Goal: Navigation & Orientation: Find specific page/section

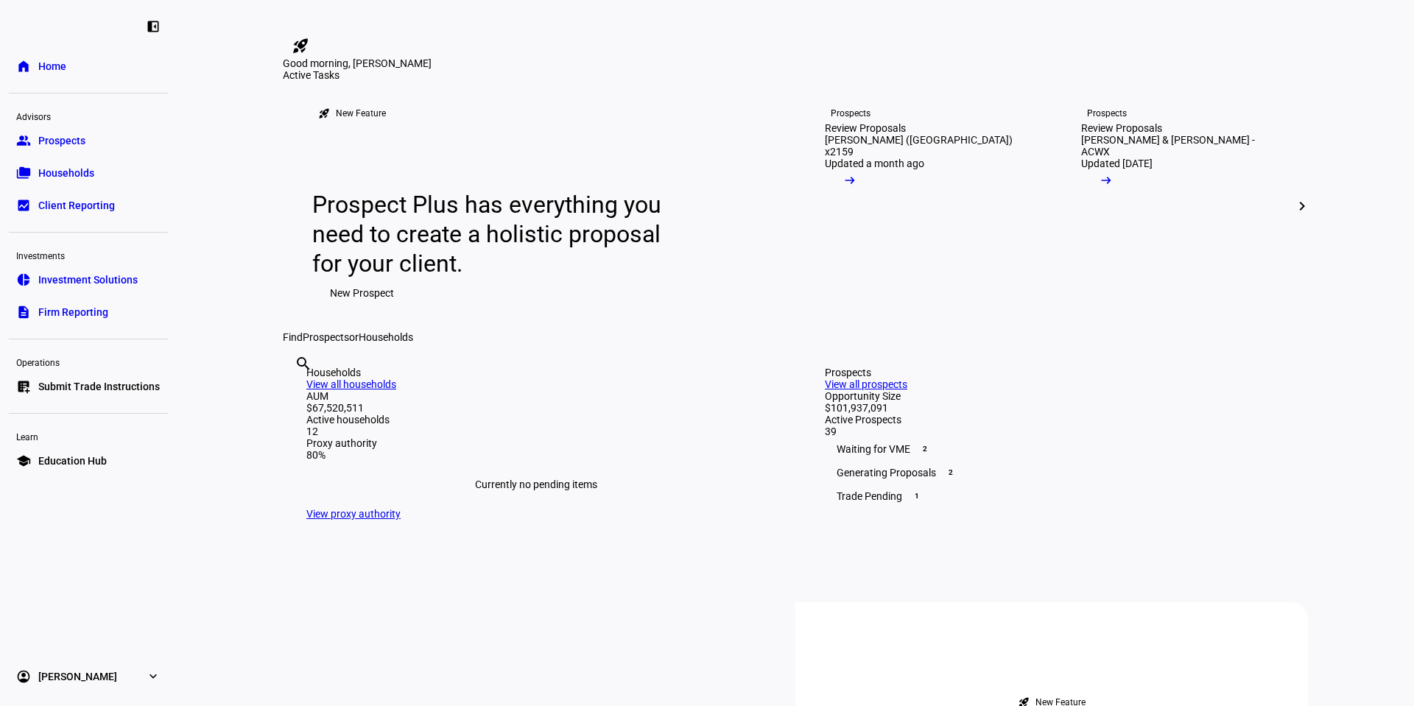
click at [110, 143] on link "group Prospects" at bounding box center [88, 140] width 159 height 29
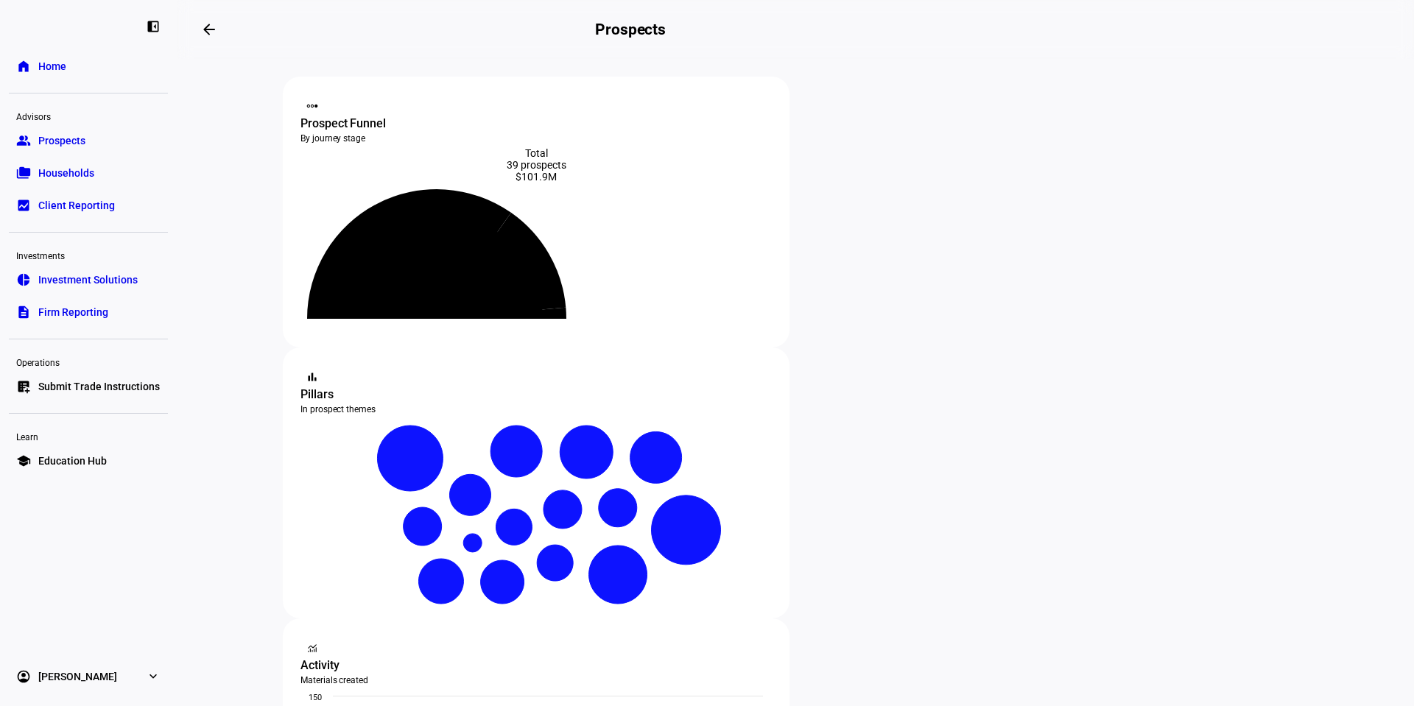
click at [74, 183] on link "folder_copy Households" at bounding box center [88, 172] width 159 height 29
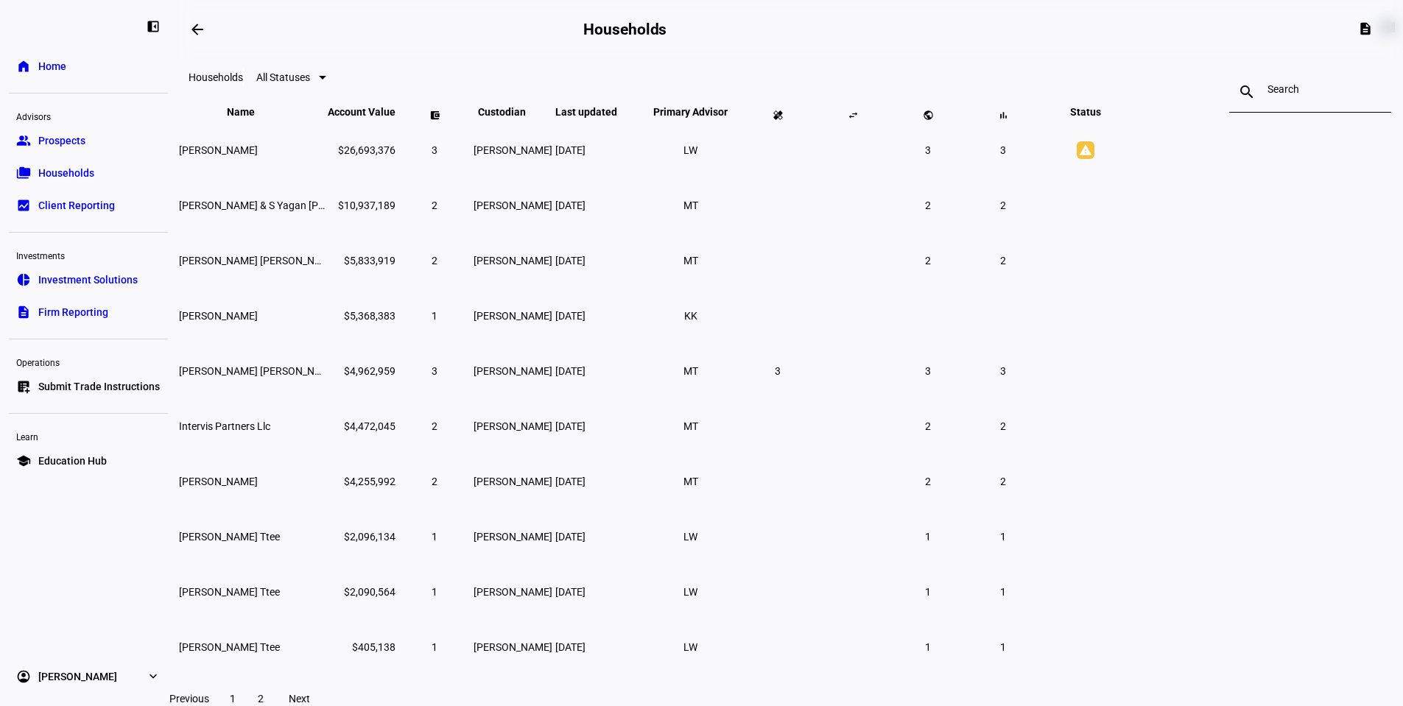
scroll to position [196, 0]
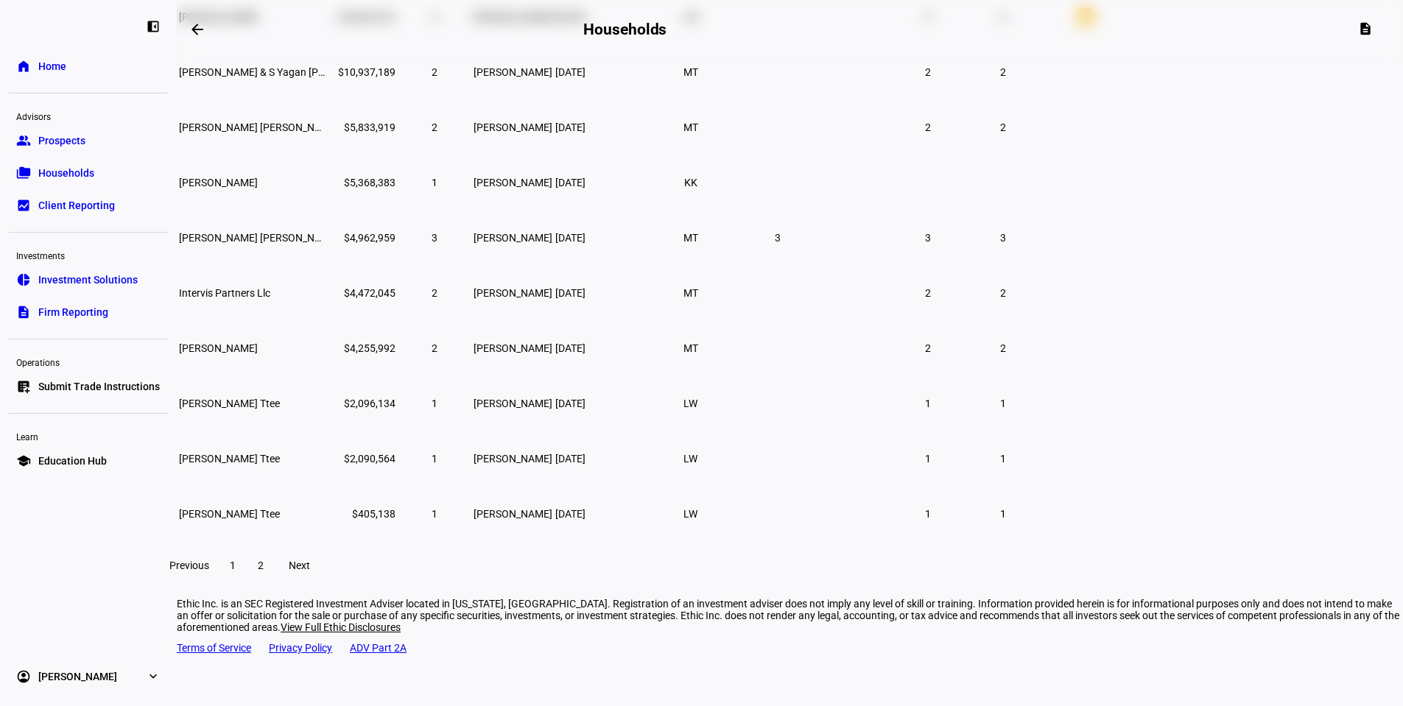
click at [264, 571] on span "2" at bounding box center [261, 566] width 6 height 12
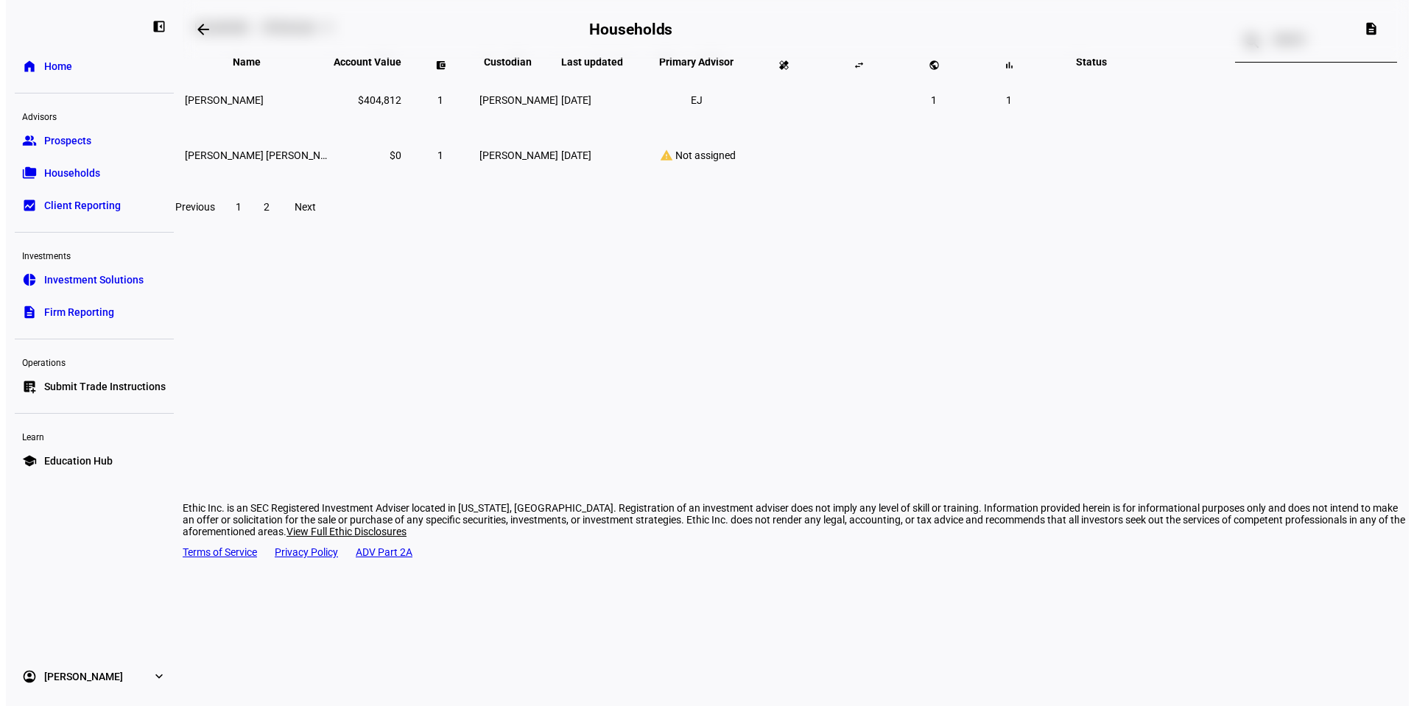
scroll to position [0, 0]
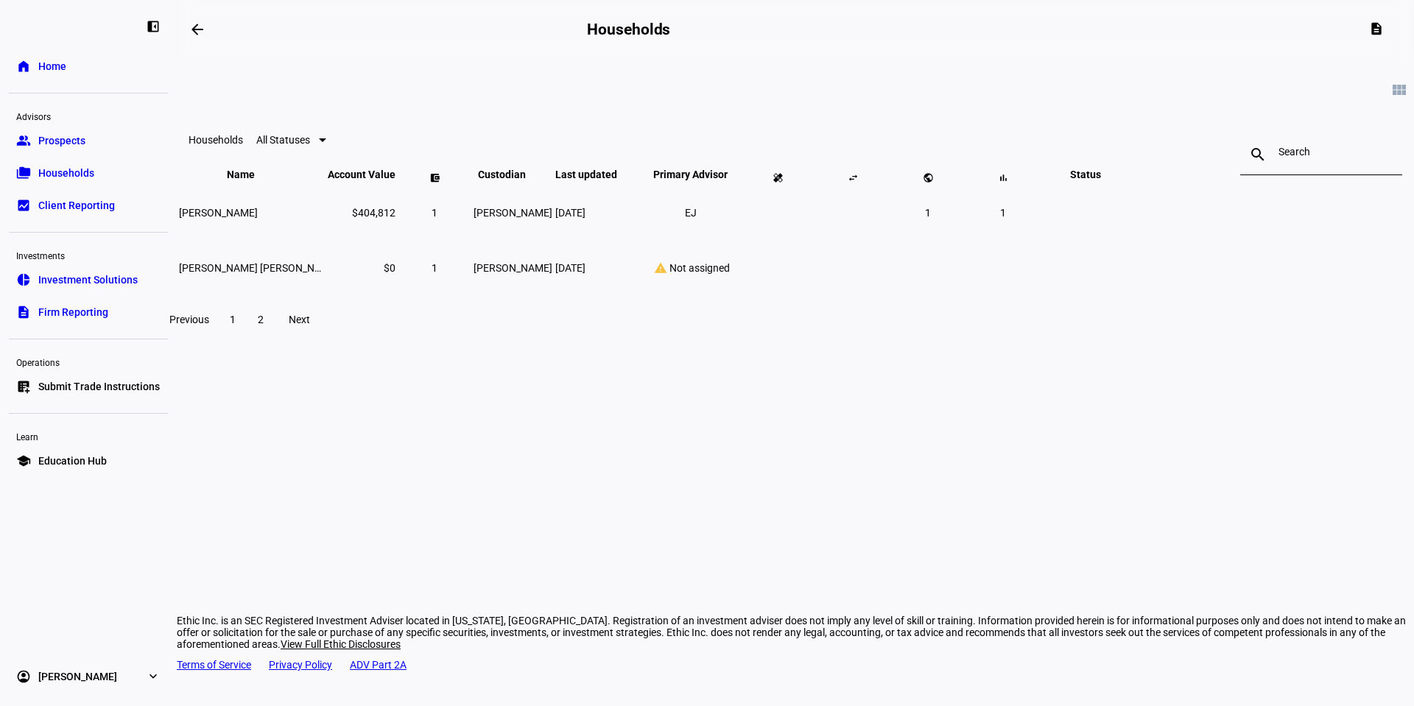
click at [25, 209] on eth-mat-symbol "bid_landscape" at bounding box center [23, 205] width 15 height 15
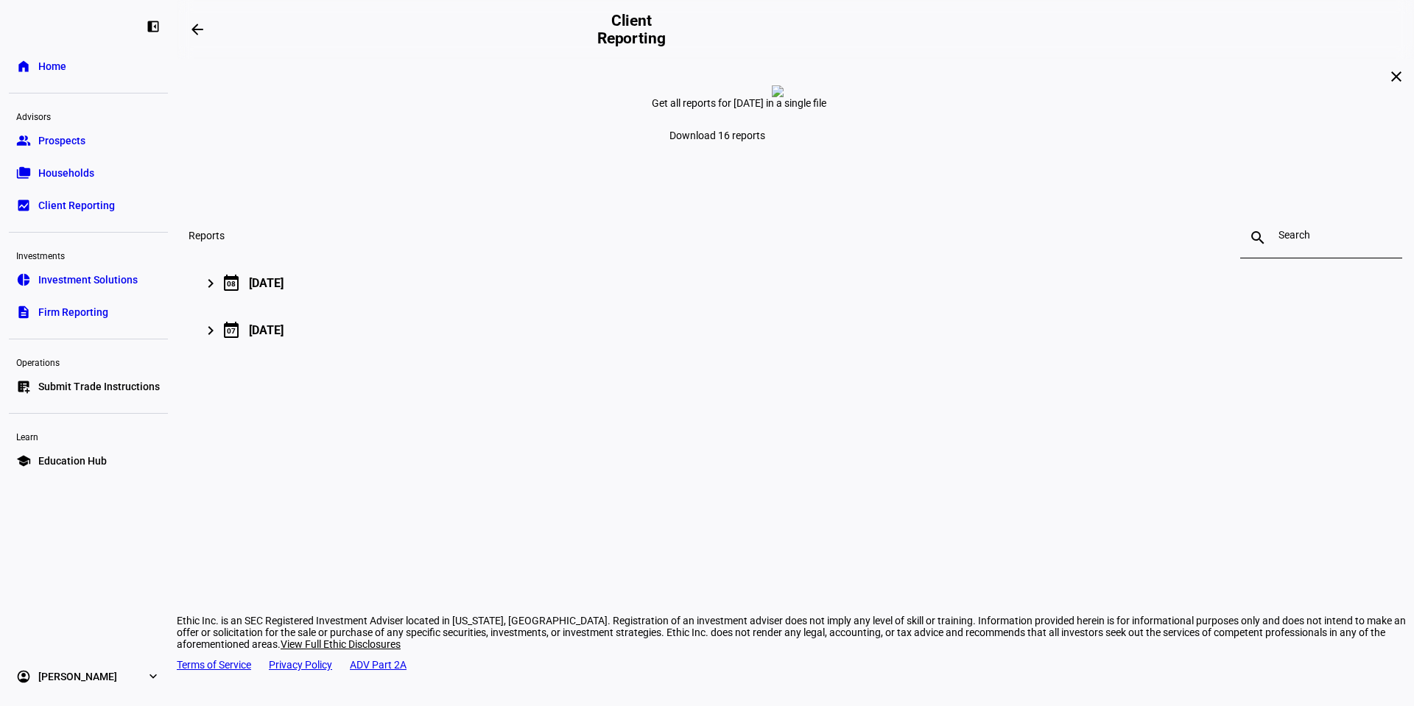
click at [111, 300] on link "description Firm Reporting" at bounding box center [88, 312] width 159 height 29
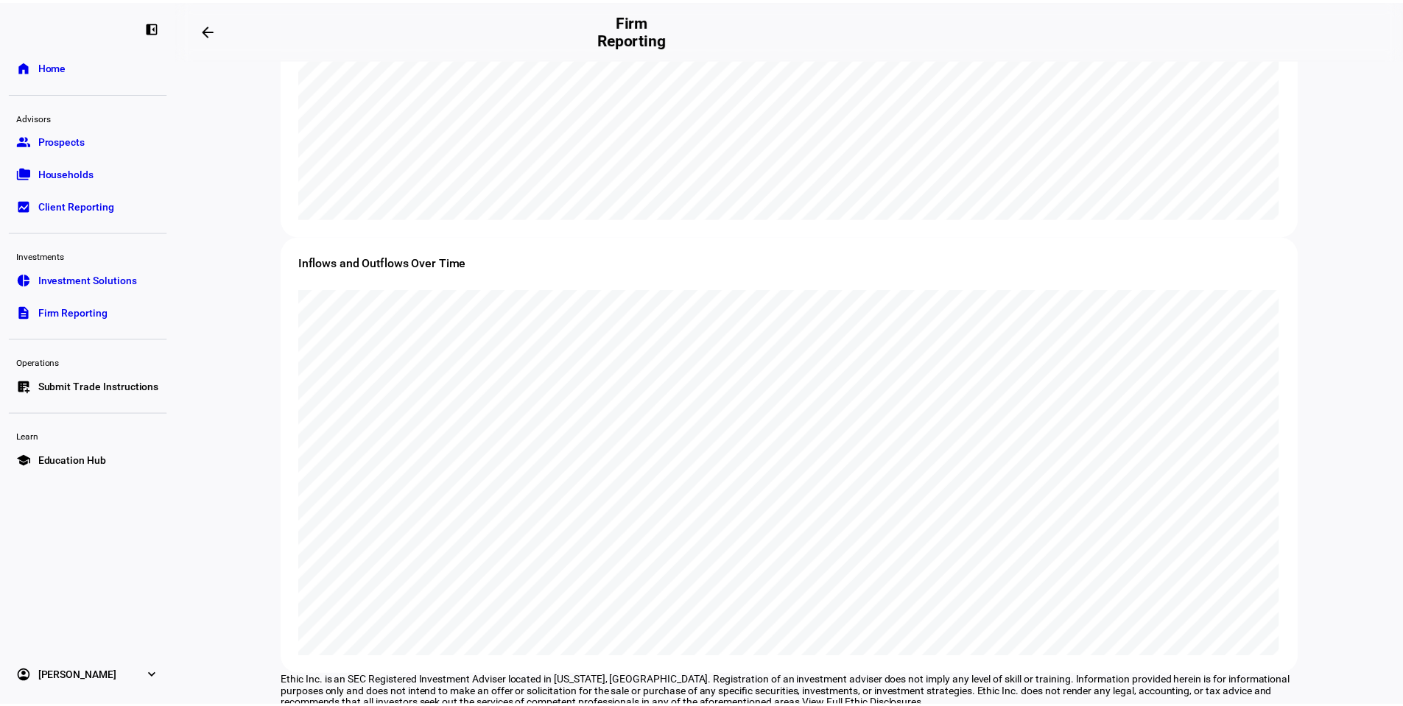
scroll to position [1369, 0]
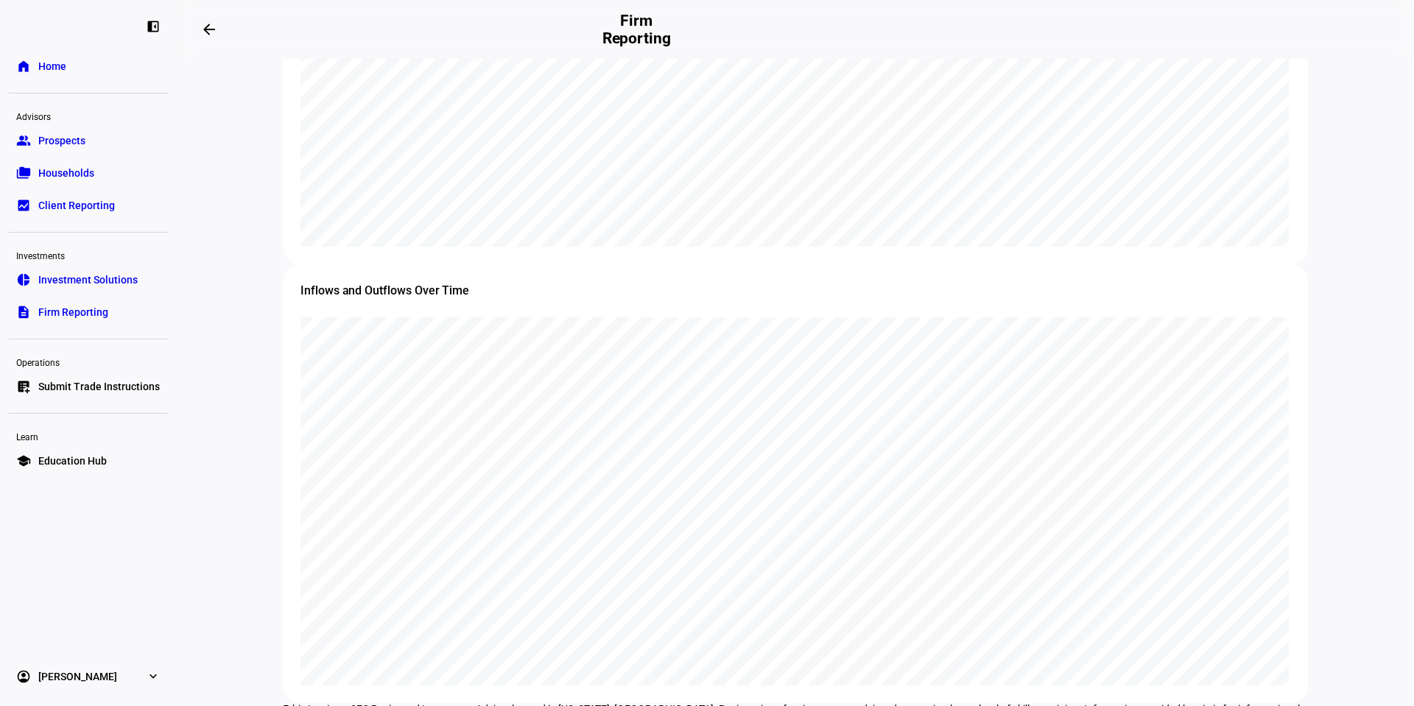
click at [49, 169] on span "Households" at bounding box center [66, 173] width 56 height 15
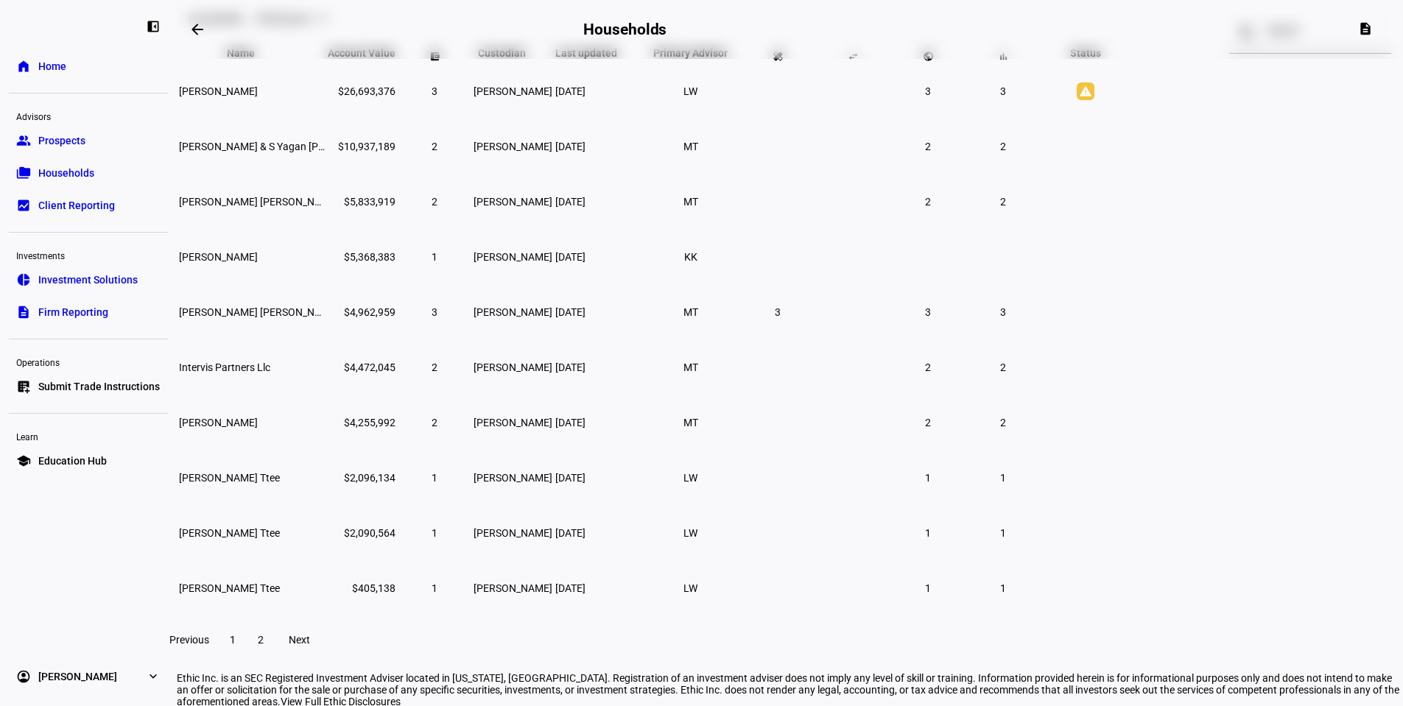
scroll to position [147, 0]
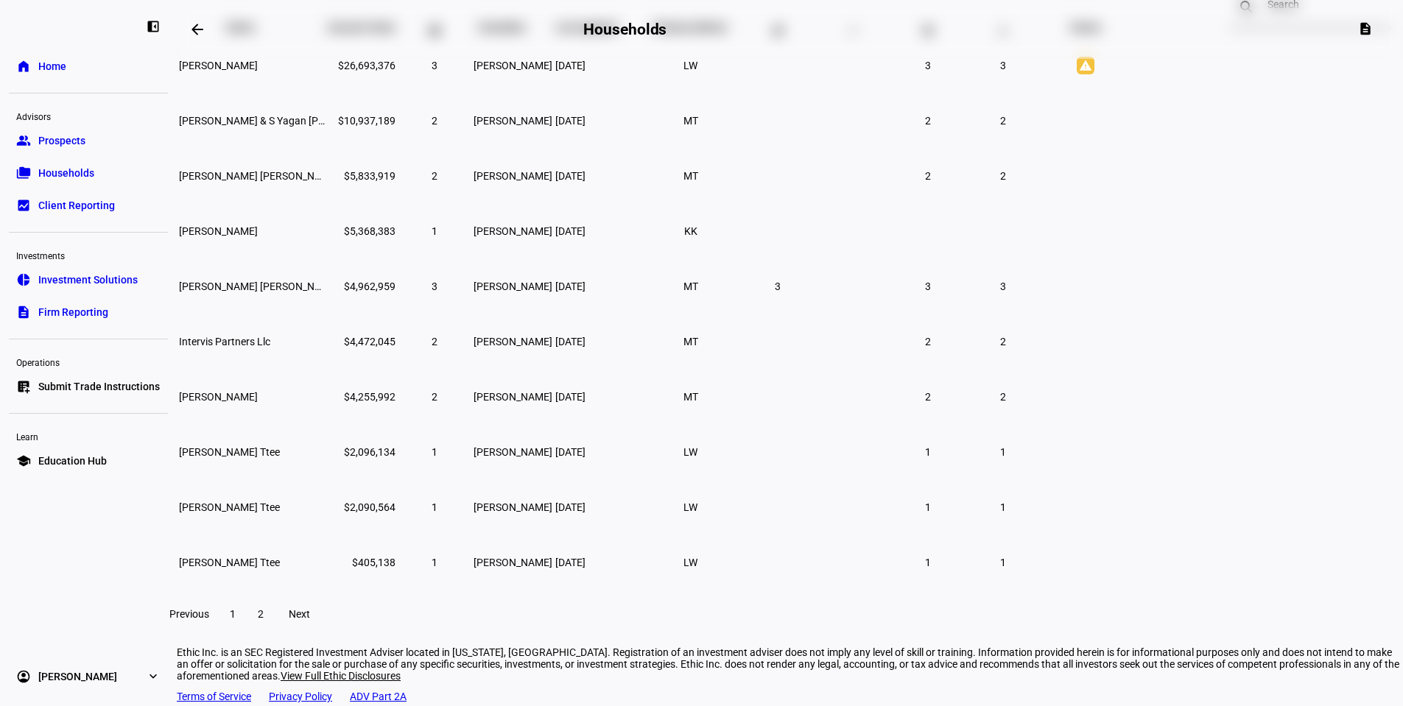
click at [274, 632] on span at bounding box center [260, 614] width 27 height 35
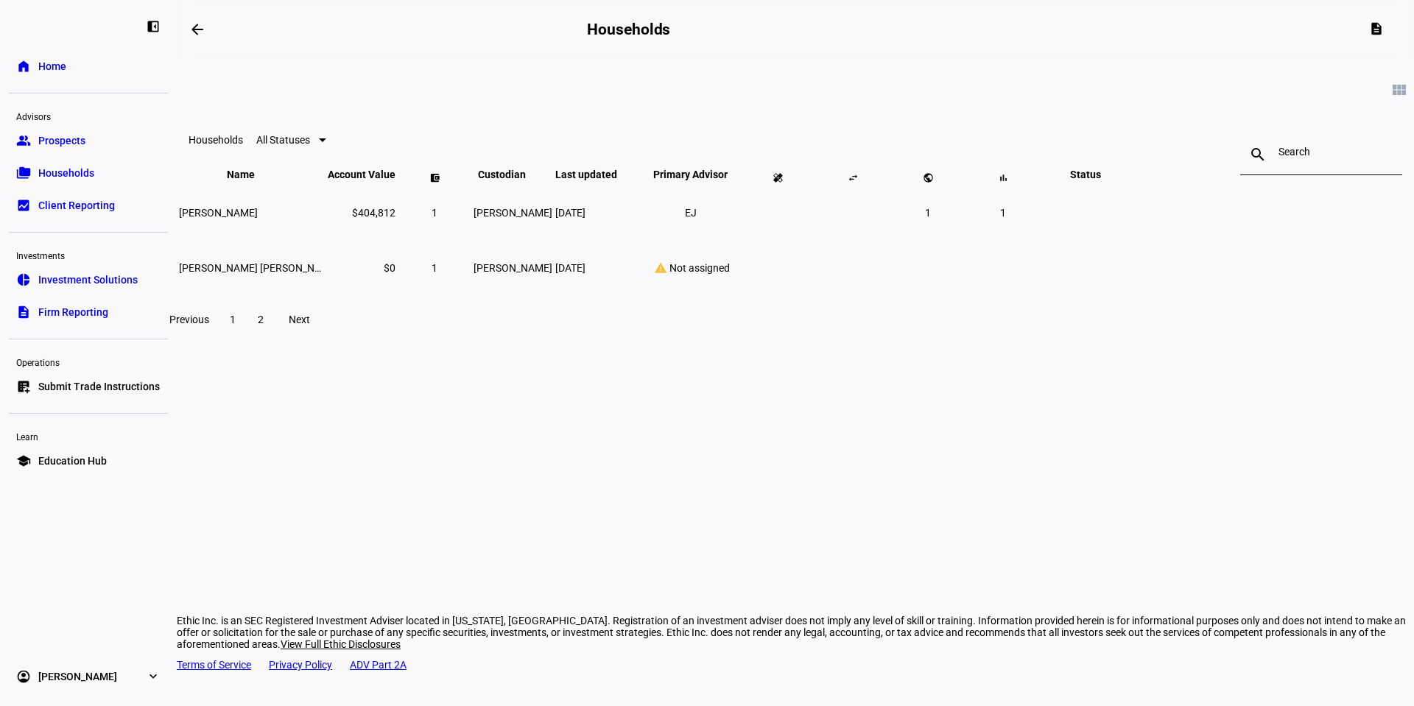
click at [102, 152] on link "group Prospects" at bounding box center [88, 140] width 159 height 29
